Goal: Check status

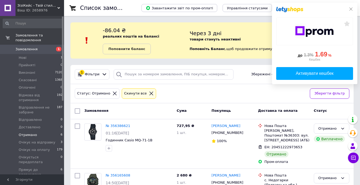
click at [352, 9] on icon at bounding box center [351, 9] width 4 height 4
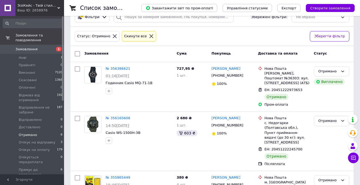
scroll to position [99, 0]
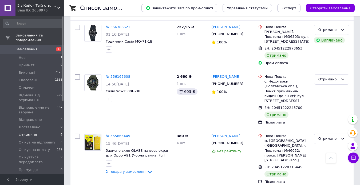
click at [29, 133] on span "Отримано" at bounding box center [28, 135] width 18 height 5
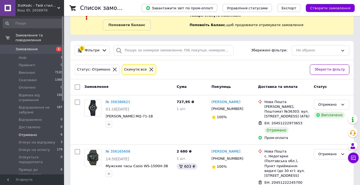
scroll to position [0, 0]
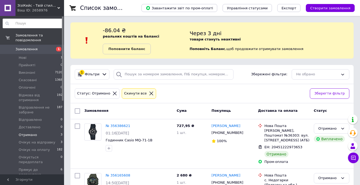
click at [50, 23] on input at bounding box center [33, 24] width 60 height 10
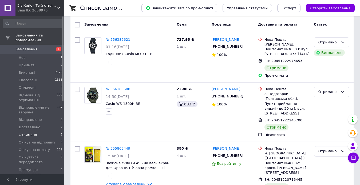
scroll to position [99, 0]
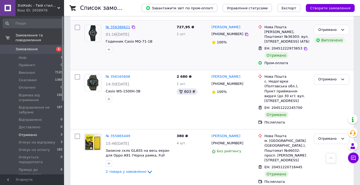
click at [116, 26] on link "№ 356386621" at bounding box center [118, 27] width 25 height 4
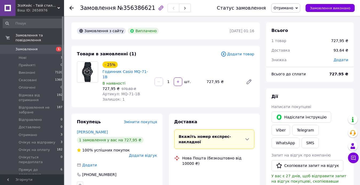
scroll to position [80, 0]
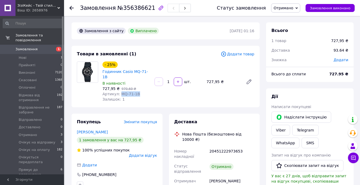
drag, startPoint x: 118, startPoint y: 88, endPoint x: 136, endPoint y: 89, distance: 17.9
click at [136, 91] on div "Артикул: MQ-71-1B" at bounding box center [126, 93] width 48 height 5
copy span "MQ-71-1B"
drag, startPoint x: 101, startPoint y: 71, endPoint x: 151, endPoint y: 71, distance: 49.9
click at [151, 71] on div "- 25% Годинник Casio MQ-71-1B В наявності 727,95 ₴   970,60 ₴ Артикул: MQ-71-1B…" at bounding box center [126, 82] width 52 height 43
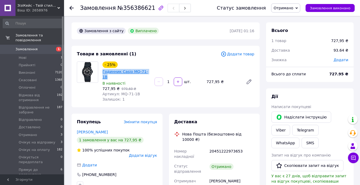
copy link "Годинник Casio MQ-71-1B"
click at [282, 7] on span "Отримано" at bounding box center [283, 8] width 20 height 4
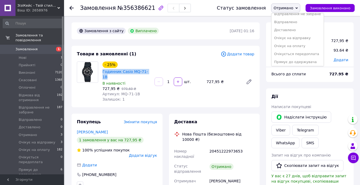
scroll to position [46, 0]
click at [299, 45] on li "Очікує на оплату" at bounding box center [297, 45] width 52 height 8
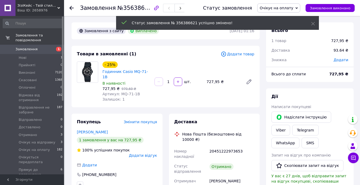
scroll to position [93, 0]
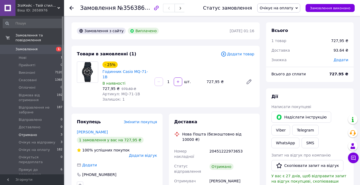
click at [28, 133] on span "Отримано" at bounding box center [28, 135] width 18 height 5
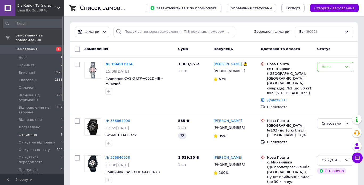
click at [28, 133] on span "Отримано" at bounding box center [28, 135] width 18 height 5
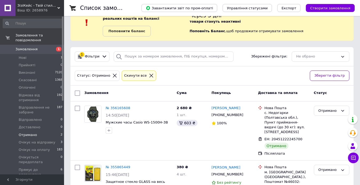
scroll to position [49, 0]
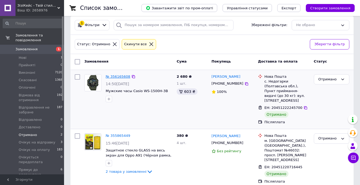
click at [115, 77] on link "№ 356165608" at bounding box center [118, 77] width 25 height 4
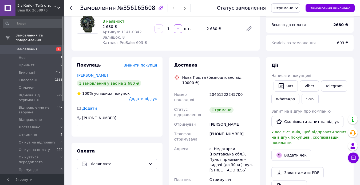
scroll to position [11, 0]
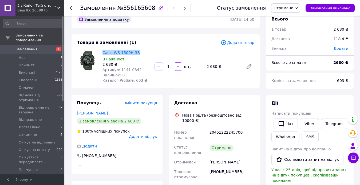
drag, startPoint x: 101, startPoint y: 53, endPoint x: 140, endPoint y: 53, distance: 38.9
click at [140, 53] on div "Casio WS-1500H-3B В наявності 2 680 ₴ Артикул: 1141-0342 Залишок: 8 Каталог Pro…" at bounding box center [126, 66] width 52 height 35
copy link "Casio WS-1500H-3B"
drag, startPoint x: 118, startPoint y: 70, endPoint x: 138, endPoint y: 70, distance: 20.5
click at [138, 70] on div "Артикул: 1141-0342" at bounding box center [126, 69] width 48 height 5
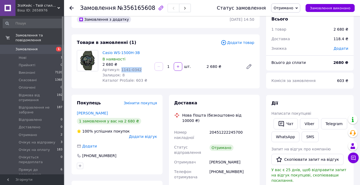
copy span "1141-0342"
click at [293, 7] on span "Отримано" at bounding box center [283, 8] width 20 height 4
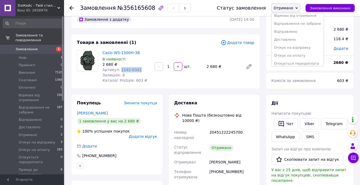
scroll to position [46, 0]
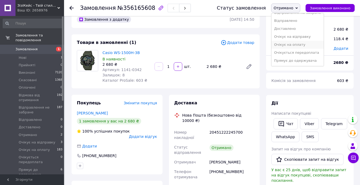
click at [304, 45] on li "Очікує на оплату" at bounding box center [297, 45] width 52 height 8
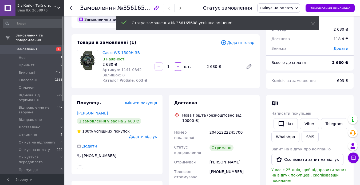
click at [28, 133] on span "Отримано" at bounding box center [28, 135] width 18 height 5
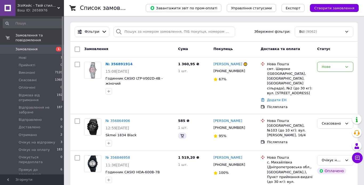
click at [28, 133] on span "Отримано" at bounding box center [28, 135] width 18 height 5
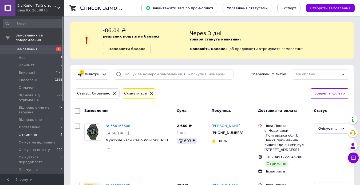
click at [28, 133] on span "Отримано" at bounding box center [28, 135] width 18 height 5
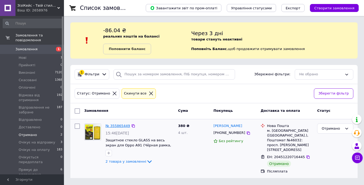
click at [113, 127] on link "№ 355865449" at bounding box center [118, 126] width 25 height 4
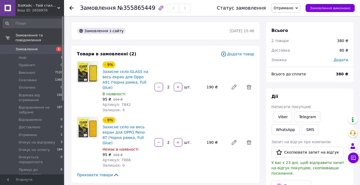
scroll to position [6, 0]
drag, startPoint x: 118, startPoint y: 99, endPoint x: 127, endPoint y: 99, distance: 8.8
click at [127, 102] on div "Артикул: 7842" at bounding box center [126, 104] width 48 height 5
copy span "7842"
drag, startPoint x: 101, startPoint y: 70, endPoint x: 149, endPoint y: 81, distance: 50.0
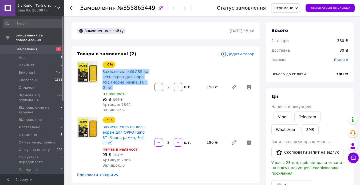
click at [149, 81] on div "- 9% Захисне скло GLASS на весь екран для Oppo A91 (Чорна рамка, Full Glue) В н…" at bounding box center [126, 87] width 52 height 53
copy link "Захисне скло GLASS на весь екран для Oppo A91 (Чорна рамка, Full Glue)"
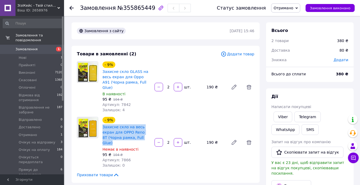
drag, startPoint x: 101, startPoint y: 120, endPoint x: 134, endPoint y: 133, distance: 35.9
click at [134, 133] on div "- 9% Захисне скло на весь екран для OPPO Reno 8T (Чорна рамка, Full Glue) Немає…" at bounding box center [126, 142] width 52 height 53
copy link "Захисне скло на весь екран для OPPO Reno 8T (Чорна рамка, Full Glue)"
click at [289, 9] on span "Отримано" at bounding box center [283, 8] width 20 height 4
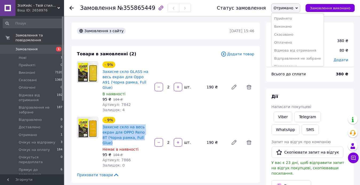
scroll to position [46, 0]
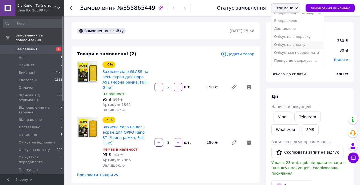
click at [306, 43] on li "Очікує на оплату" at bounding box center [297, 45] width 52 height 8
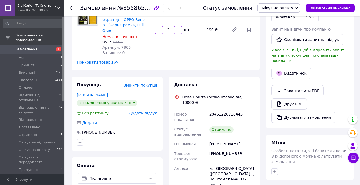
scroll to position [109, 0]
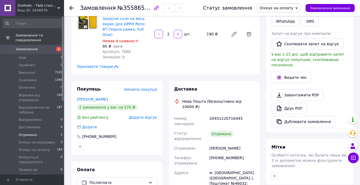
click at [25, 133] on span "Отримано" at bounding box center [28, 135] width 18 height 5
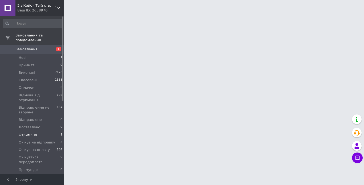
click at [25, 133] on span "Отримано" at bounding box center [28, 135] width 18 height 5
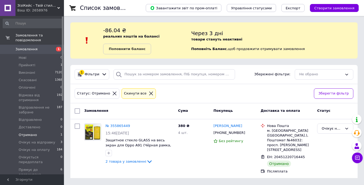
click at [25, 133] on span "Отримано" at bounding box center [28, 135] width 18 height 5
